Goal: Information Seeking & Learning: Learn about a topic

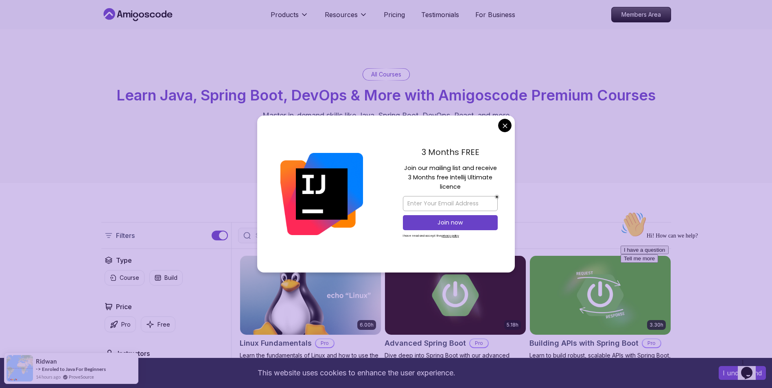
drag, startPoint x: 473, startPoint y: 166, endPoint x: 482, endPoint y: 185, distance: 21.0
click at [481, 185] on p "Join our mailing list and receive 3 Months free Intellij Ultimate licence" at bounding box center [450, 178] width 95 height 29
drag, startPoint x: 482, startPoint y: 185, endPoint x: 464, endPoint y: 189, distance: 18.4
click at [464, 189] on p "Join our mailing list and receive 3 Months free Intellij Ultimate licence" at bounding box center [450, 178] width 95 height 29
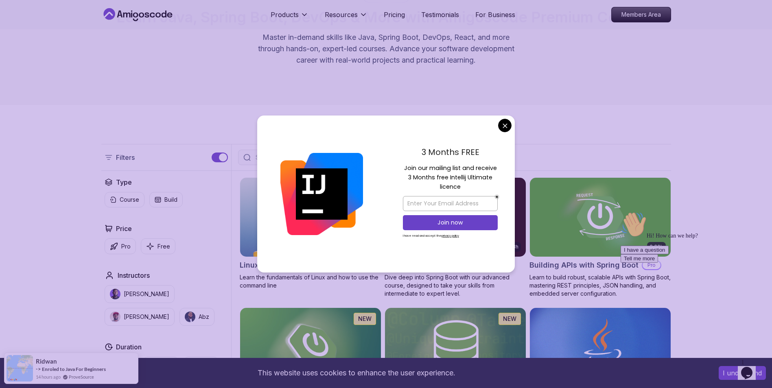
scroll to position [81, 0]
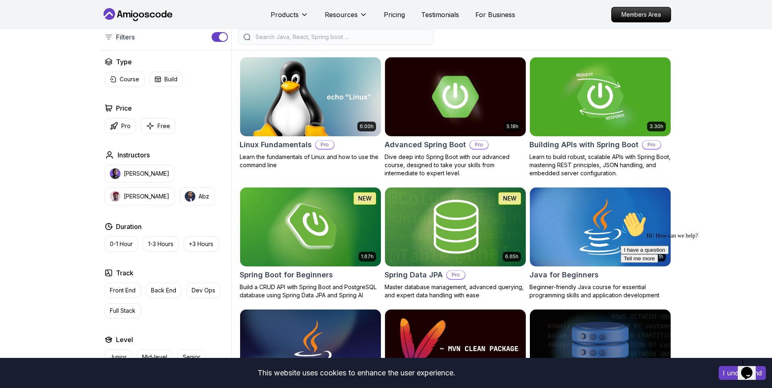
scroll to position [204, 0]
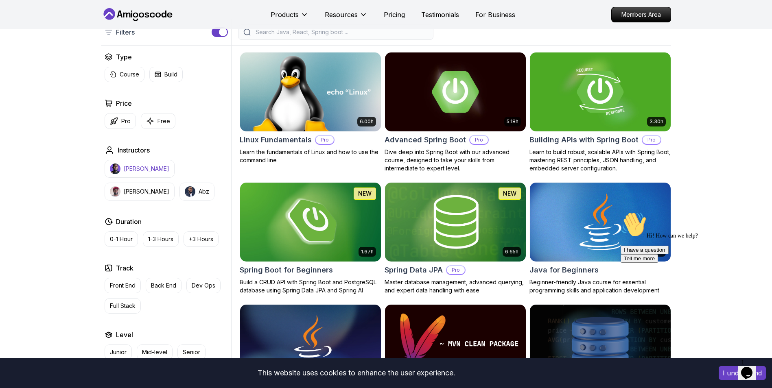
click at [152, 167] on p "[PERSON_NAME]" at bounding box center [147, 169] width 46 height 8
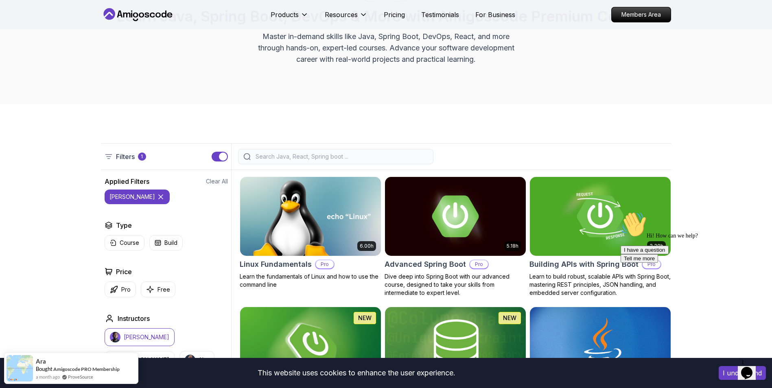
scroll to position [81, 0]
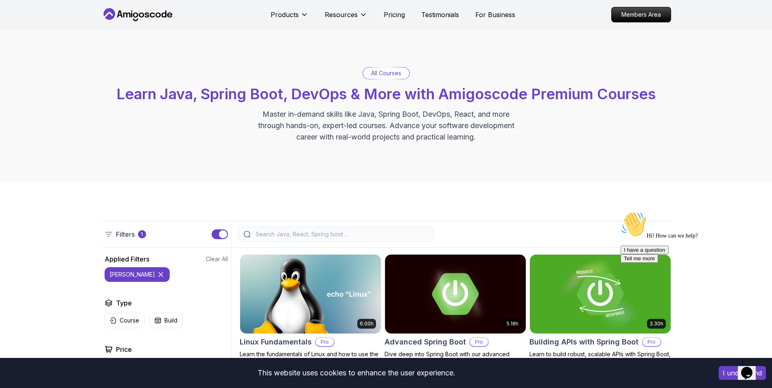
scroll to position [0, 0]
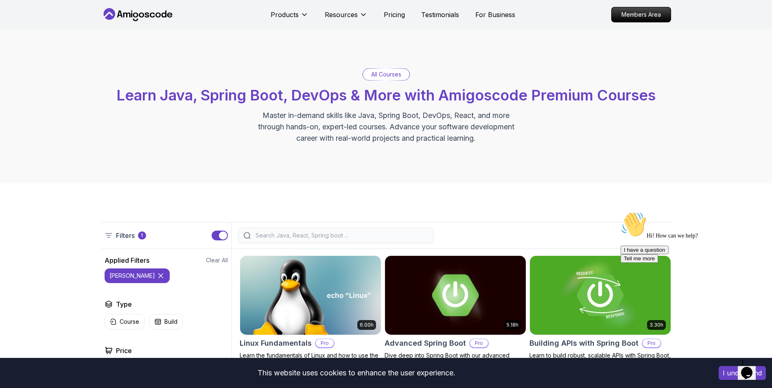
click at [272, 228] on div at bounding box center [335, 235] width 195 height 15
click at [277, 238] on input "search" at bounding box center [341, 236] width 174 height 8
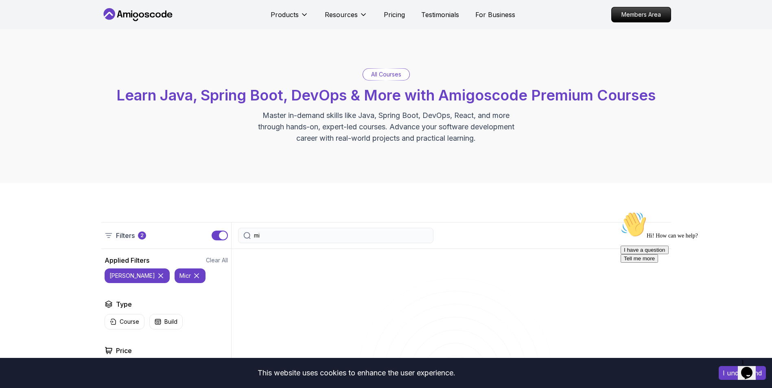
type input "m"
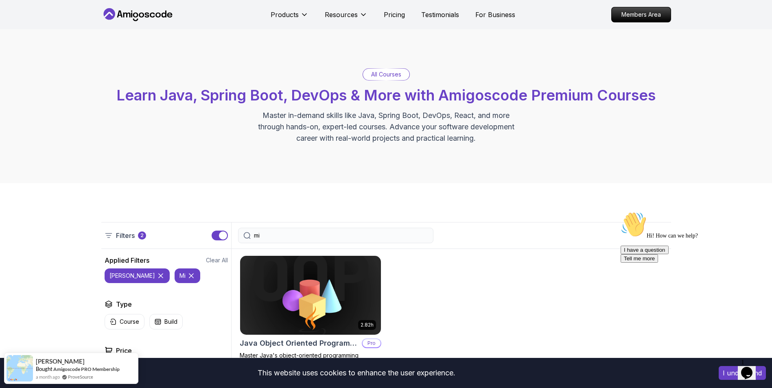
type input "m"
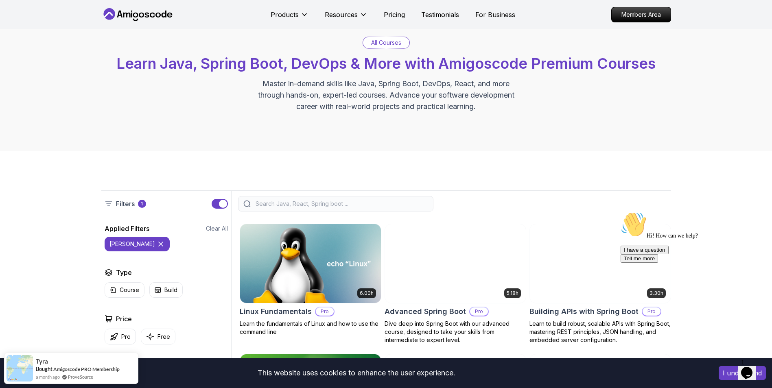
scroll to position [81, 0]
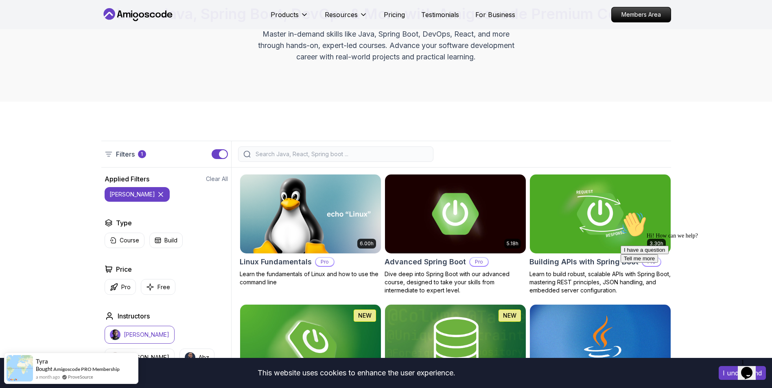
click at [136, 190] on button "nelson" at bounding box center [137, 194] width 65 height 15
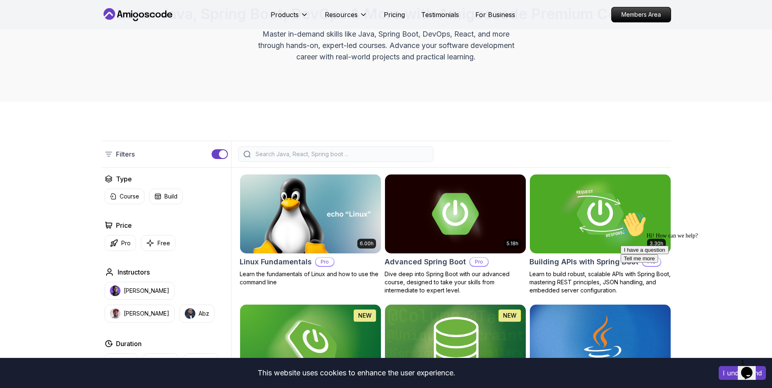
click at [298, 158] on input "search" at bounding box center [341, 154] width 174 height 8
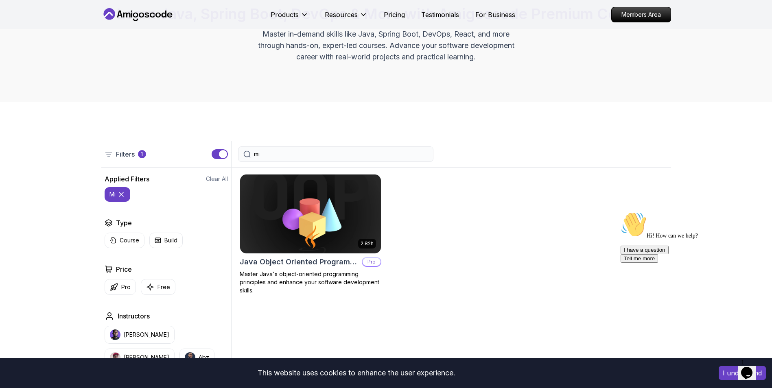
type input "mic"
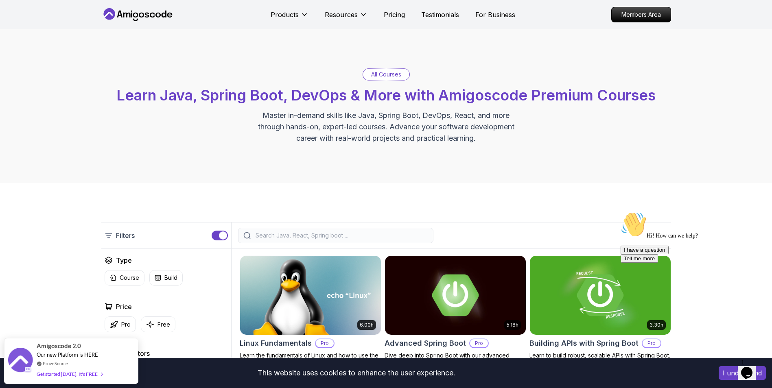
drag, startPoint x: 724, startPoint y: 115, endPoint x: 722, endPoint y: 19, distance: 96.1
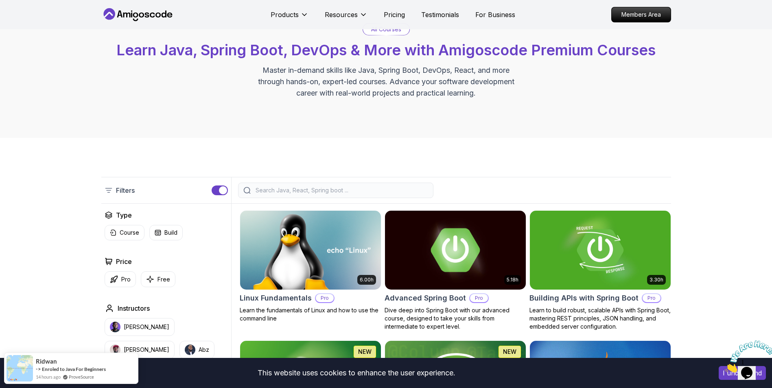
scroll to position [122, 0]
